Goal: Transaction & Acquisition: Purchase product/service

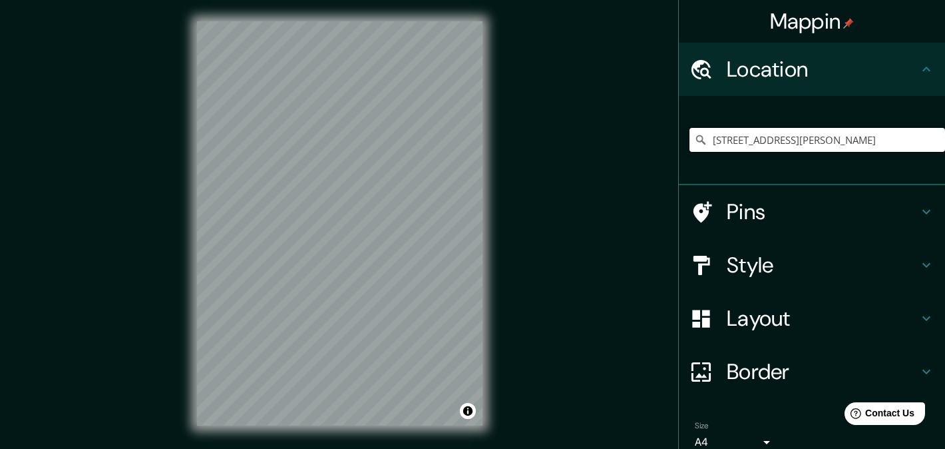
click at [765, 149] on input "Avenida Eugenio Garza Sada 2501, 64700 Monterrey, Nuevo León, Mexico" at bounding box center [817, 140] width 256 height 24
click at [881, 148] on input "Avenida Eugenio Garza Sada 2501, 64700 Monterrey, Nuevo León, Mexico" at bounding box center [817, 140] width 256 height 24
click at [878, 148] on input "Avenida Eugenio Garza Sada 2501, 64700 Monterrey, Nuevo León, Mexico" at bounding box center [817, 140] width 256 height 24
click at [877, 148] on input "Avenida Eugenio Garza Sada 2501, 64700 Monterrey, Nuevo León, Mexico" at bounding box center [817, 140] width 256 height 24
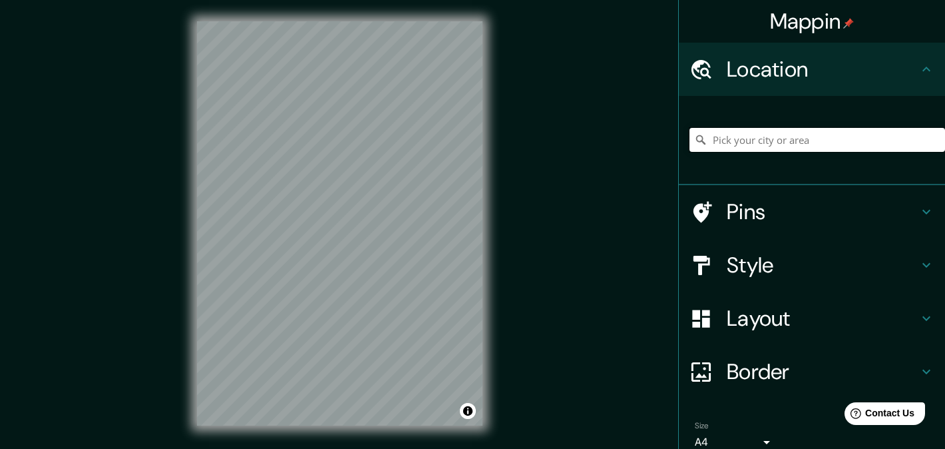
paste input "Avenida Eugenio Garza Sada 2501, 64700 Monterrey, Nuevo León, Mexico"
type input "Avenida Eugenio Garza Sada 2501, 64700 Monterrey, Nuevo León, Mexico"
click at [763, 142] on input "Avenida Eugenio Garza Sada 2501, 64700 Monterrey, Nuevo León, Mexico" at bounding box center [817, 140] width 256 height 24
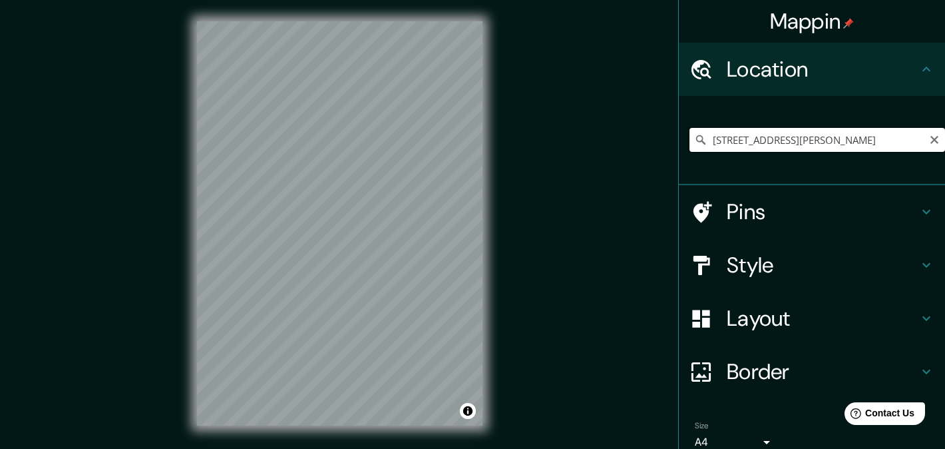
scroll to position [0, 133]
click at [701, 140] on icon at bounding box center [700, 139] width 13 height 13
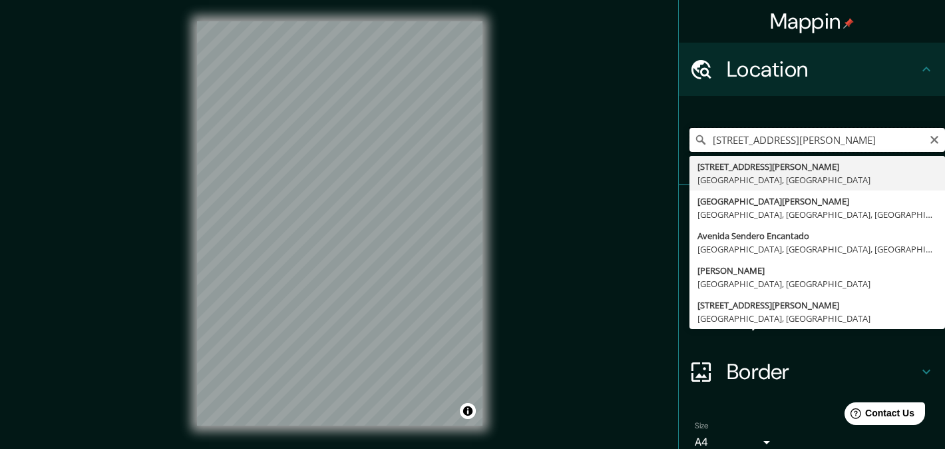
click at [810, 140] on input "Avenida Eugenio Garza Sada 2501, 64700 Monterrey, Nuevo León, Mexico" at bounding box center [817, 140] width 256 height 24
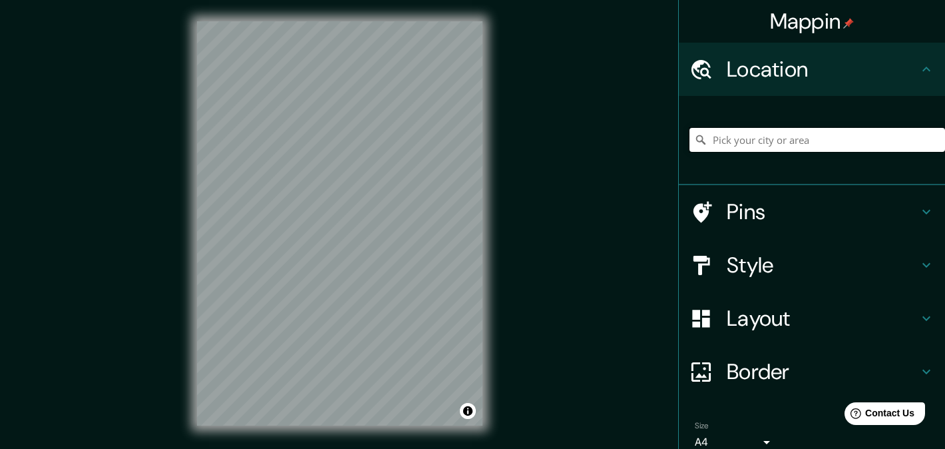
click at [805, 145] on input "Pick your city or area" at bounding box center [817, 140] width 256 height 24
paste input "Avenida Eugenio Garza Sada 2501, 64700 Monterrey, Nuevo León, Mexico"
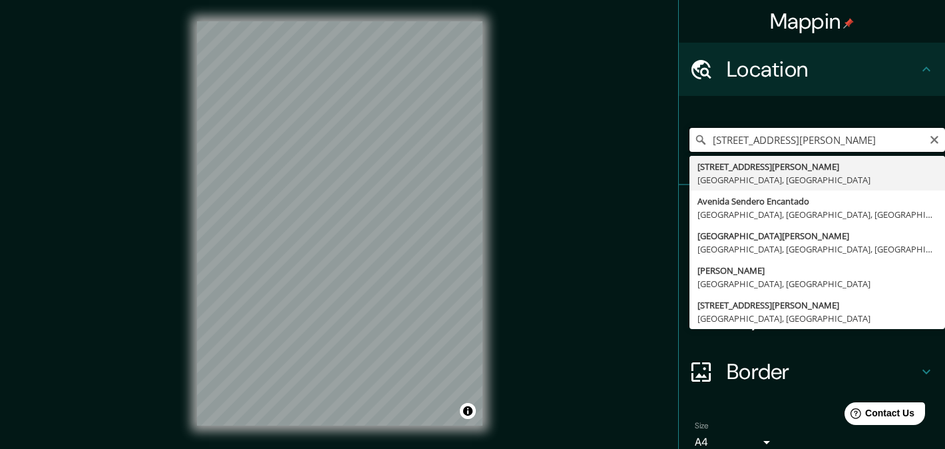
type input "Avenida Eugenio Garza Sada 2501, 64700 Monterrey, Nuevo León, Mexico"
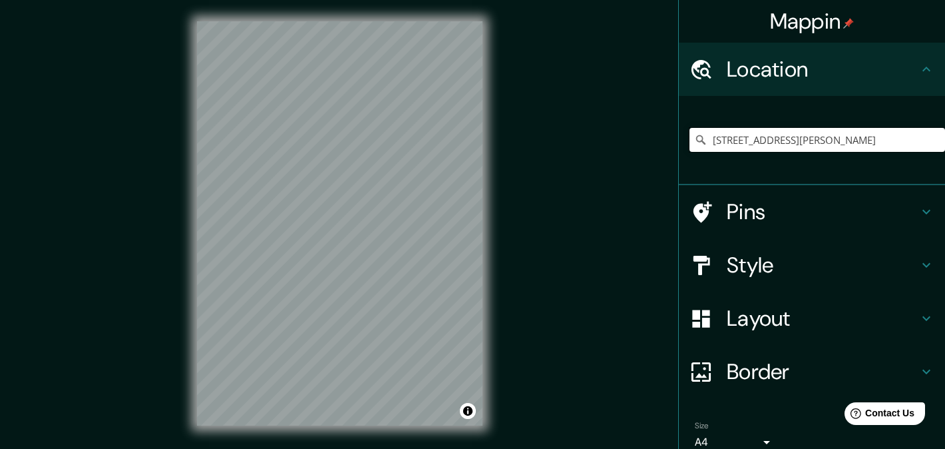
scroll to position [0, 0]
click at [777, 325] on h4 "Layout" at bounding box center [823, 318] width 192 height 27
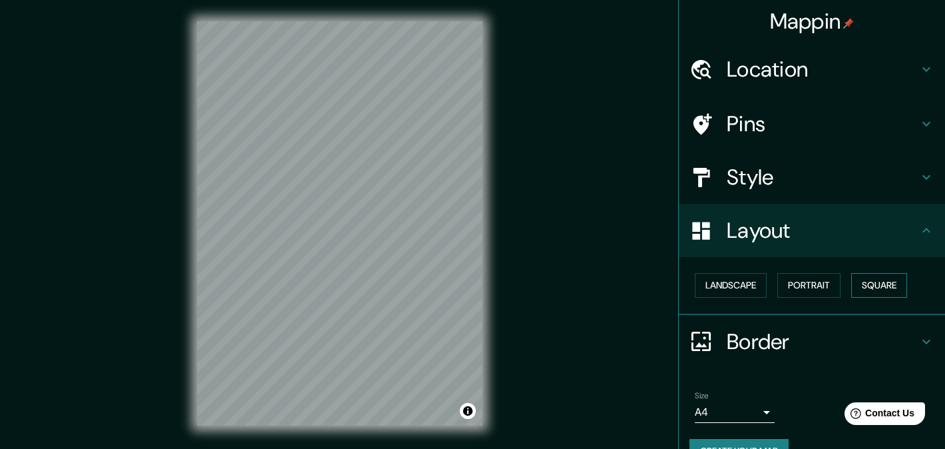
click at [867, 283] on button "Square" at bounding box center [879, 285] width 56 height 25
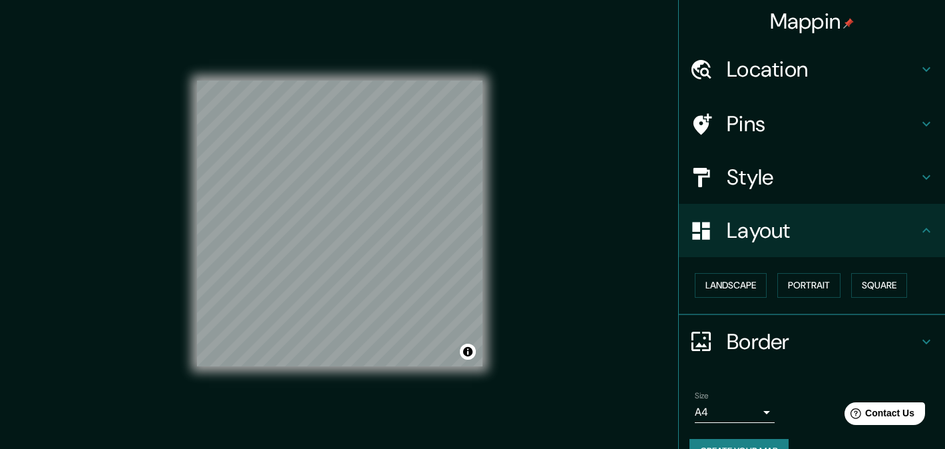
scroll to position [30, 0]
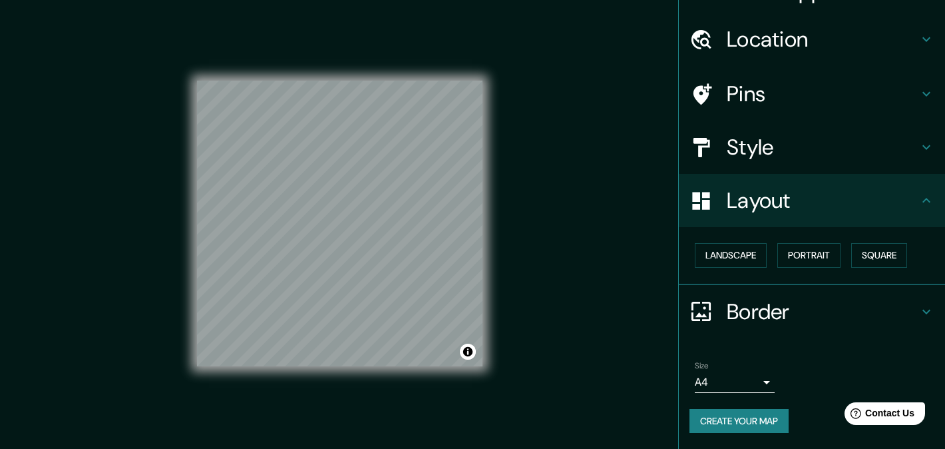
click at [781, 144] on h4 "Style" at bounding box center [823, 147] width 192 height 27
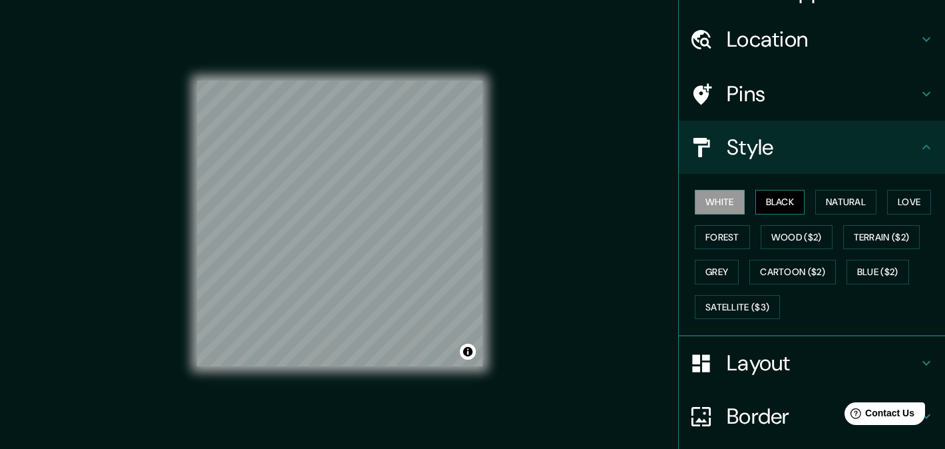
click at [793, 202] on button "Black" at bounding box center [780, 202] width 50 height 25
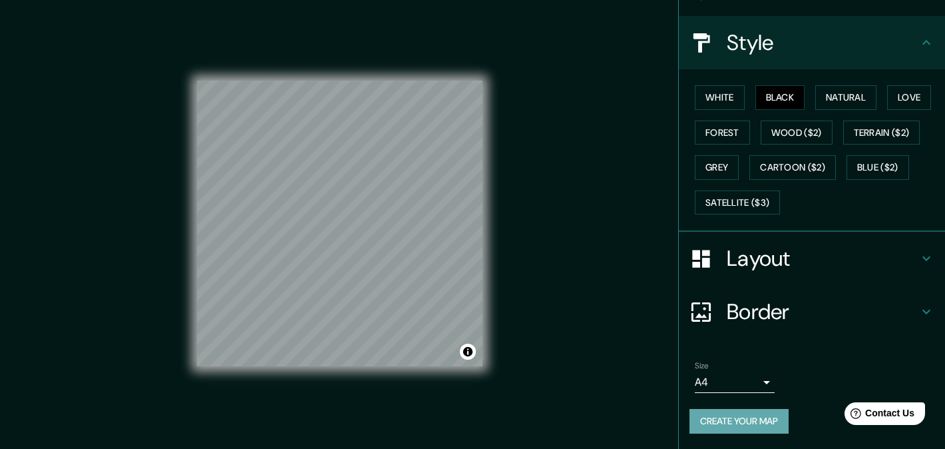
click at [746, 413] on button "Create your map" at bounding box center [738, 421] width 99 height 25
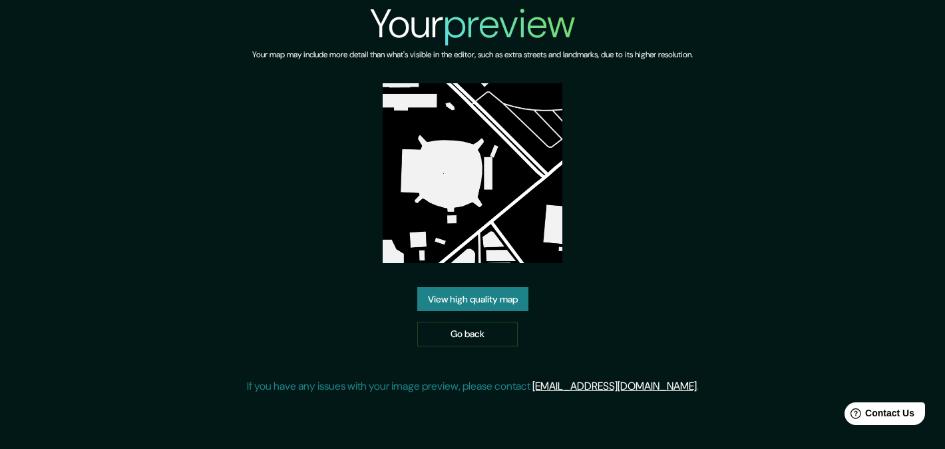
click at [497, 294] on link "View high quality map" at bounding box center [472, 299] width 111 height 25
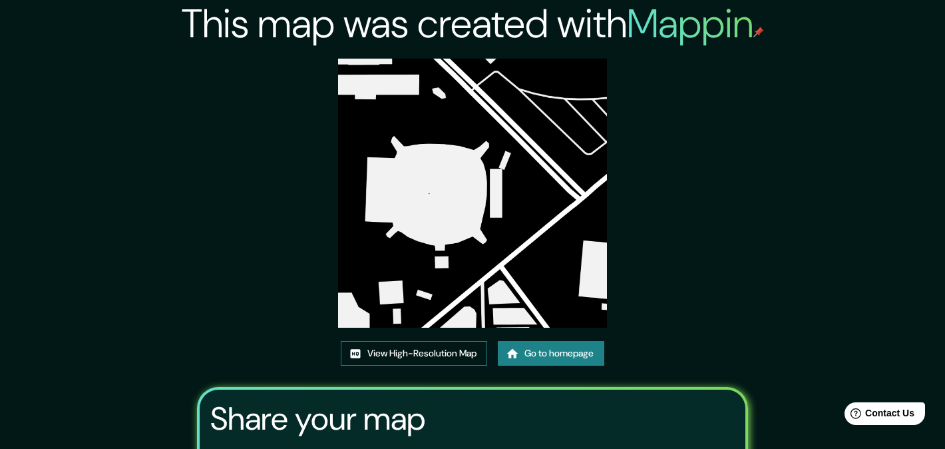
click at [459, 349] on link "View High-Resolution Map" at bounding box center [414, 353] width 146 height 25
